Goal: Check status: Check status

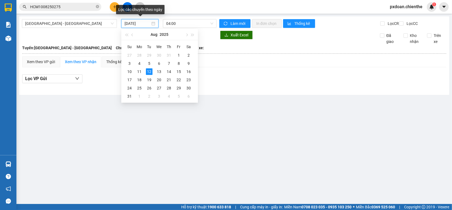
click at [131, 22] on input "[DATE]" at bounding box center [137, 24] width 25 height 6
drag, startPoint x: 138, startPoint y: 72, endPoint x: 180, endPoint y: 33, distance: 56.6
click at [140, 70] on div "11" at bounding box center [139, 71] width 7 height 7
type input "[DATE]"
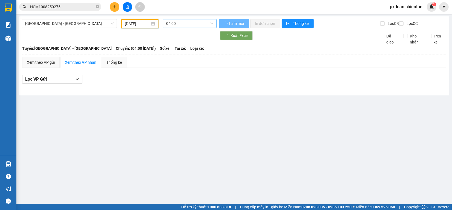
click at [191, 22] on span "04:00" at bounding box center [189, 23] width 47 height 8
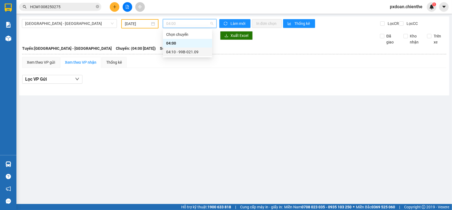
click at [184, 53] on div "04:10 - 99B-021.09" at bounding box center [187, 52] width 43 height 6
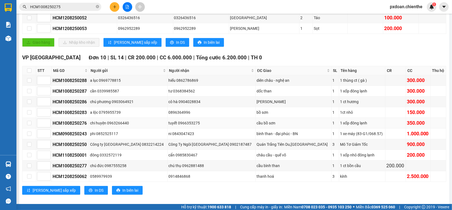
scroll to position [185, 0]
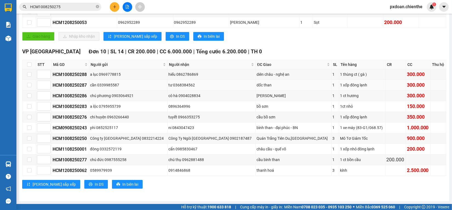
click at [72, 84] on div "HCM1008250287" at bounding box center [71, 85] width 36 height 7
copy div "HCM1008250287"
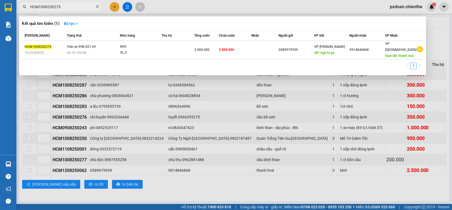
click at [66, 4] on input "HCM1008250275" at bounding box center [62, 7] width 65 height 6
paste input "87"
type input "HCM1008250287"
click at [127, 53] on div "[PERSON_NAME] thái Món hàng Thu hộ Tổng cước Chưa cước Nhãn Người gửi VP Gửi Ng…" at bounding box center [223, 52] width 402 height 42
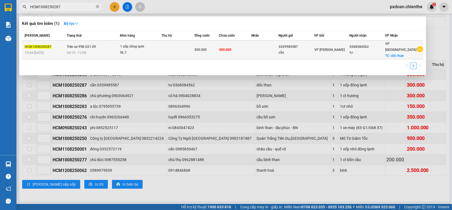
click at [131, 50] on div "SL: 1" at bounding box center [140, 53] width 41 height 6
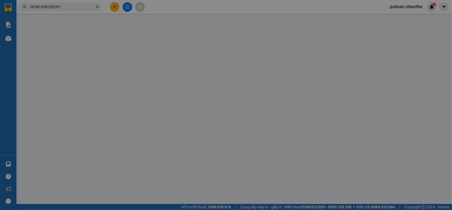
type input "0339985587"
type input "cần"
type input "0368384562"
type input "tư"
type input "300.000"
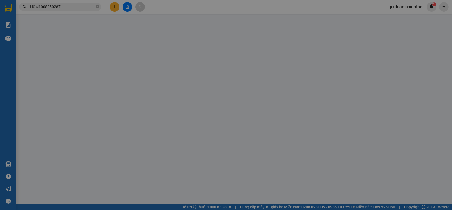
type input "300.000"
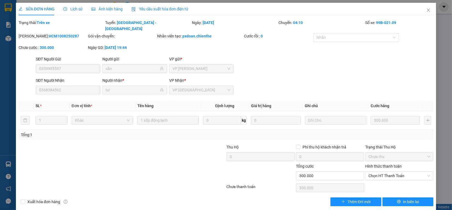
click at [74, 8] on span "Lịch sử" at bounding box center [72, 9] width 19 height 4
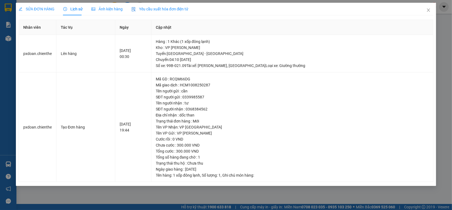
click at [100, 10] on span "Ảnh kiện hàng" at bounding box center [107, 9] width 31 height 4
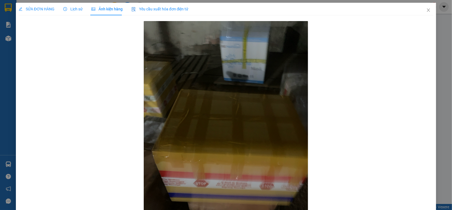
click at [79, 10] on span "Lịch sử" at bounding box center [72, 9] width 19 height 4
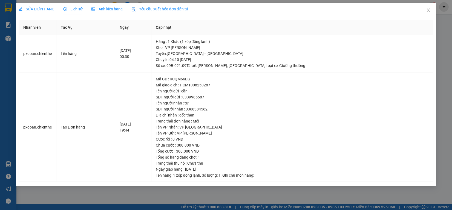
click at [111, 10] on span "Ảnh kiện hàng" at bounding box center [107, 9] width 31 height 4
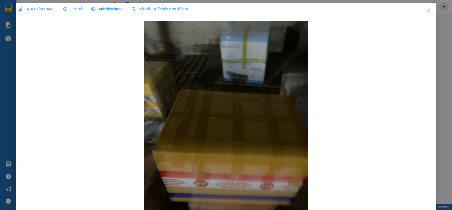
click at [67, 13] on div "Lịch sử" at bounding box center [72, 9] width 19 height 13
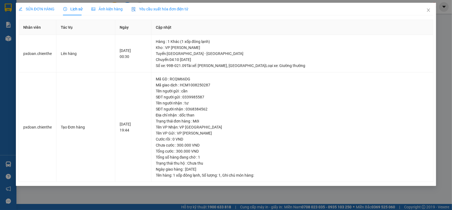
click at [48, 10] on span "SỬA ĐƠN HÀNG" at bounding box center [37, 9] width 36 height 4
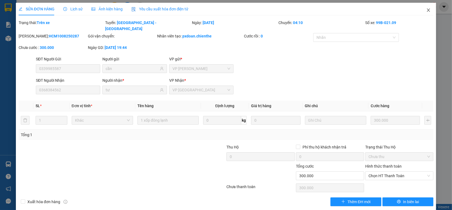
click at [427, 9] on icon "close" at bounding box center [429, 10] width 4 height 4
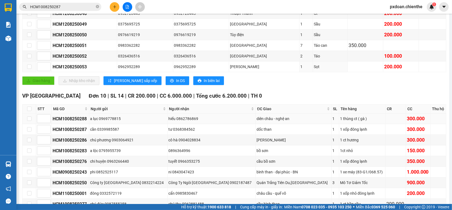
scroll to position [171, 0]
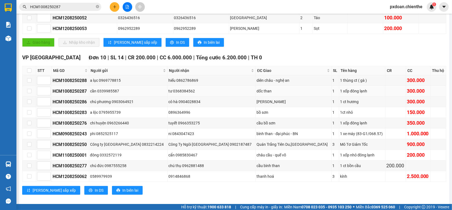
click at [78, 95] on div "HCM1008250287" at bounding box center [71, 91] width 36 height 7
click at [117, 94] on div "cần 0339985587" at bounding box center [128, 91] width 76 height 6
click at [178, 94] on div "tư 0368384562" at bounding box center [211, 91] width 86 height 6
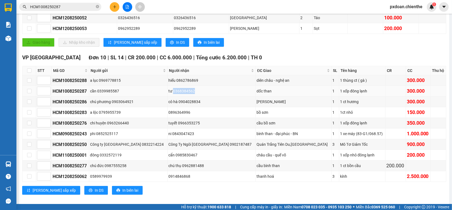
click at [178, 94] on div "tư 0368384562" at bounding box center [211, 91] width 86 height 6
click at [172, 94] on div "tư 0368384562" at bounding box center [211, 91] width 86 height 6
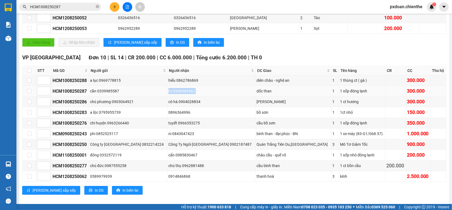
click at [172, 94] on div "tư 0368384562" at bounding box center [211, 91] width 86 height 6
click at [173, 94] on div "tư 0368384562" at bounding box center [211, 91] width 86 height 6
click at [158, 94] on div "cần 0339985587" at bounding box center [128, 91] width 76 height 6
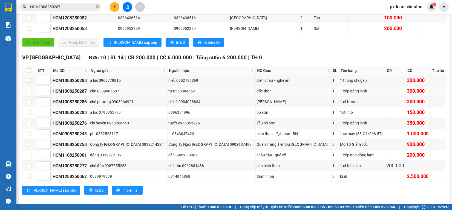
click at [170, 94] on div "tư 0368384562" at bounding box center [211, 91] width 86 height 6
